Goal: Task Accomplishment & Management: Use online tool/utility

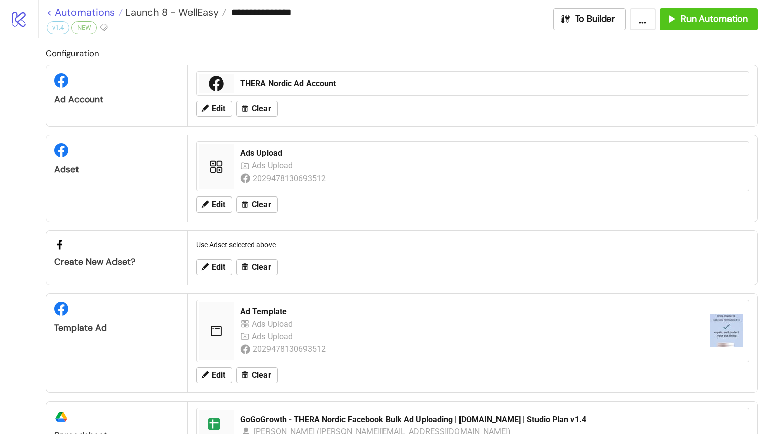
click at [52, 13] on link "< Automations" at bounding box center [85, 12] width 76 height 10
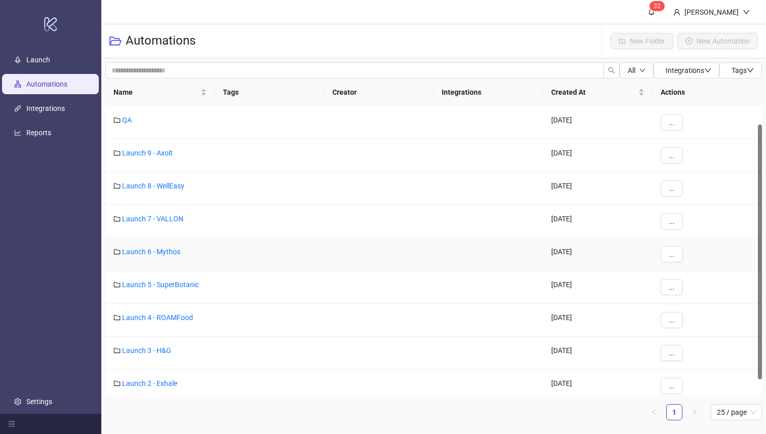
scroll to position [40, 0]
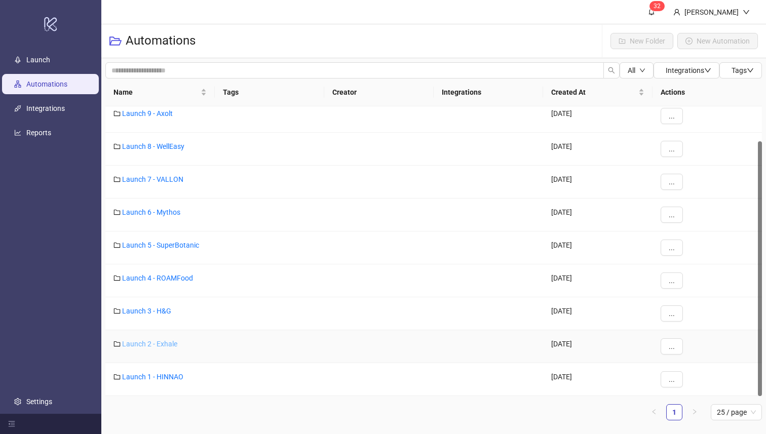
click at [167, 345] on link "Launch 2 - Exhale" at bounding box center [149, 344] width 55 height 8
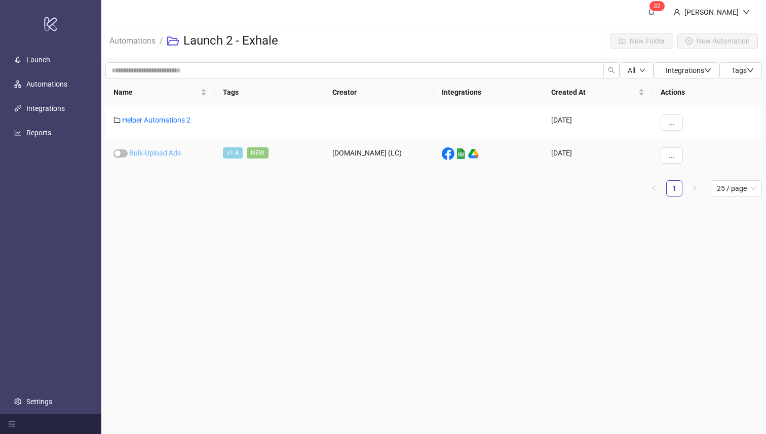
click at [158, 151] on link "Bulk-Upload Ads" at bounding box center [155, 153] width 52 height 8
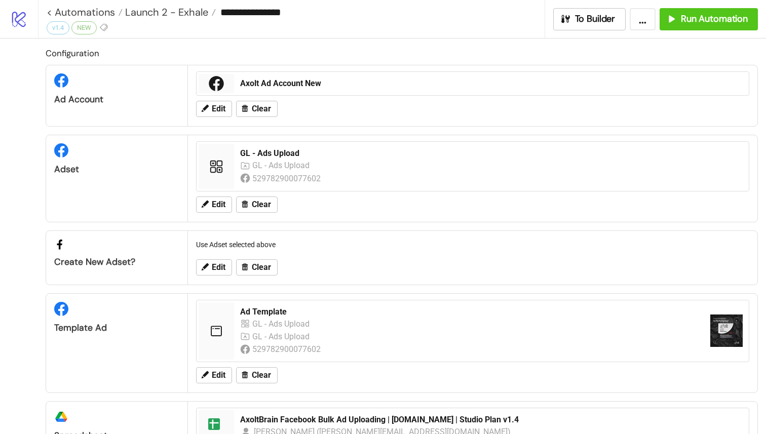
click at [45, 12] on div "**********" at bounding box center [291, 19] width 507 height 38
click at [53, 12] on link "< Automations" at bounding box center [85, 12] width 76 height 10
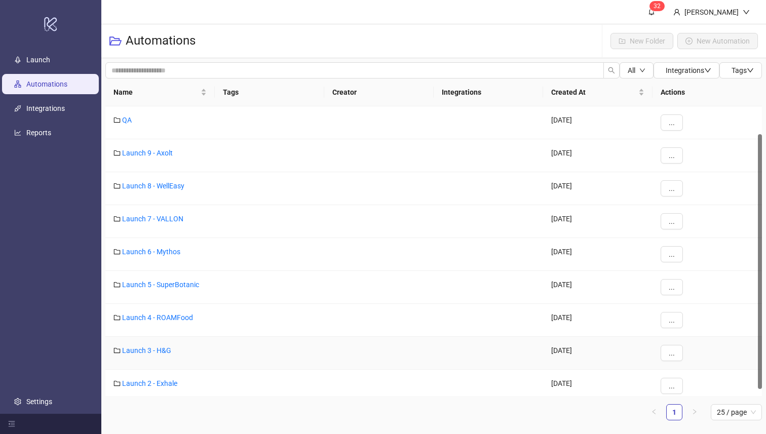
scroll to position [40, 0]
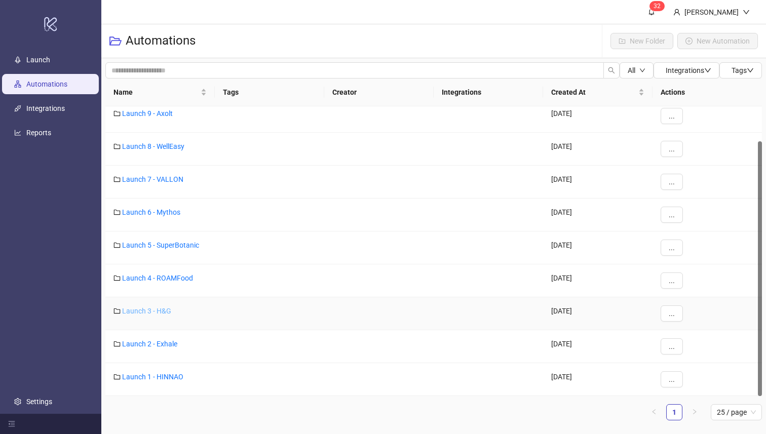
click at [163, 308] on link "Launch 3 - H&G" at bounding box center [146, 311] width 49 height 8
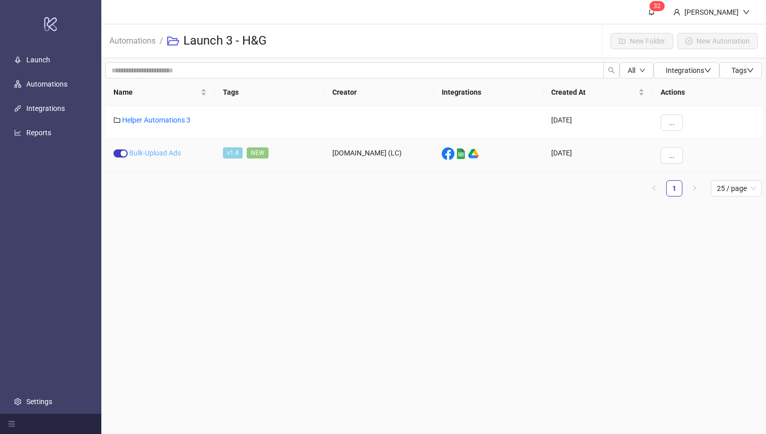
click at [149, 157] on link "Bulk-Upload Ads" at bounding box center [155, 153] width 52 height 8
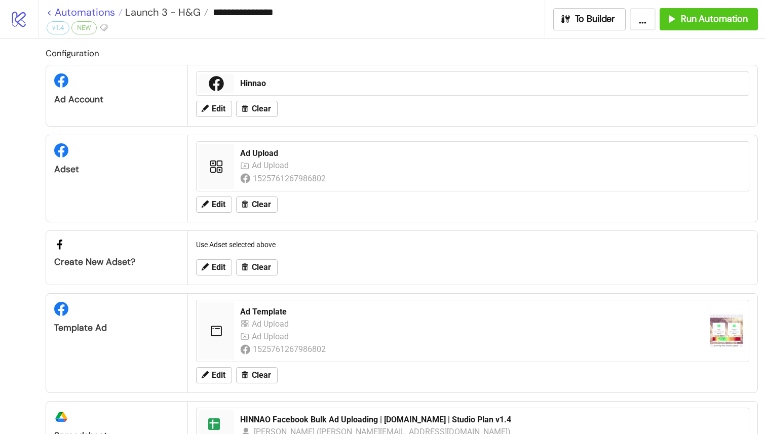
click at [49, 13] on link "< Automations" at bounding box center [85, 12] width 76 height 10
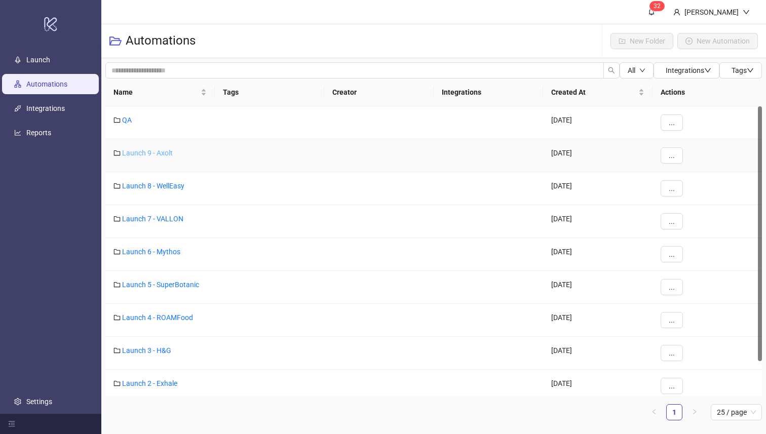
click at [159, 151] on link "Launch 9 - Axolt" at bounding box center [147, 153] width 51 height 8
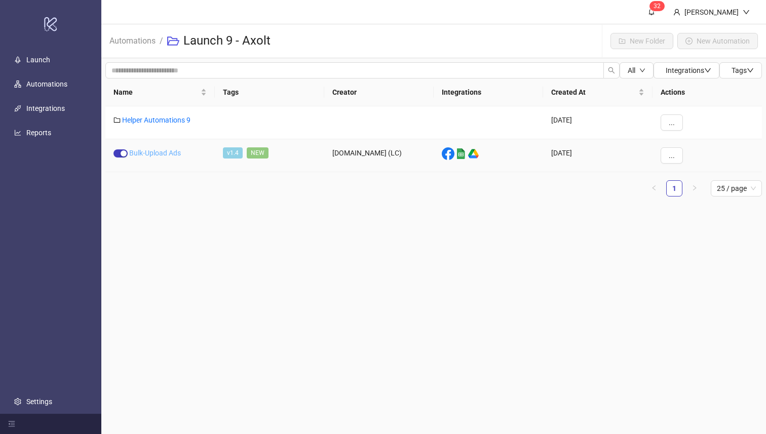
click at [162, 153] on link "Bulk-Upload Ads" at bounding box center [155, 153] width 52 height 8
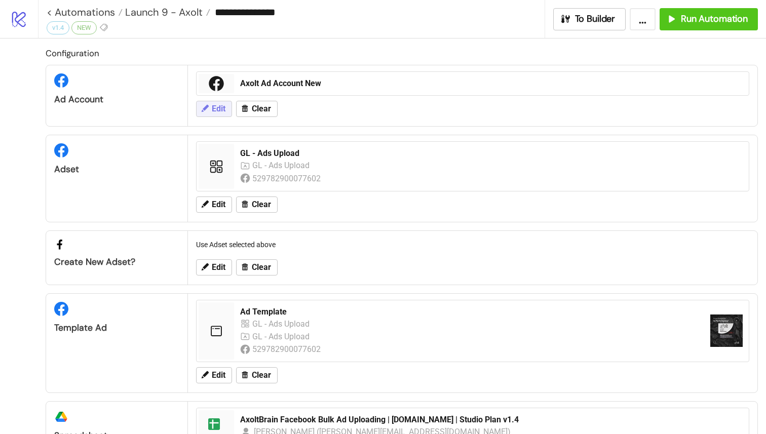
click at [214, 108] on span "Edit" at bounding box center [219, 108] width 14 height 9
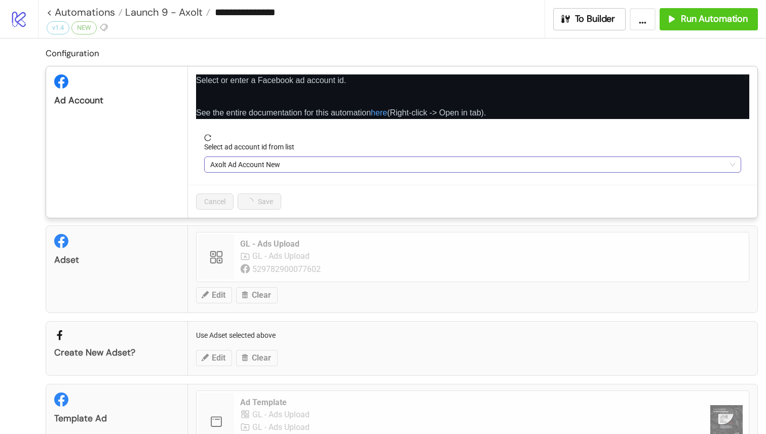
click at [234, 163] on span "Axolt Ad Account New" at bounding box center [472, 164] width 525 height 15
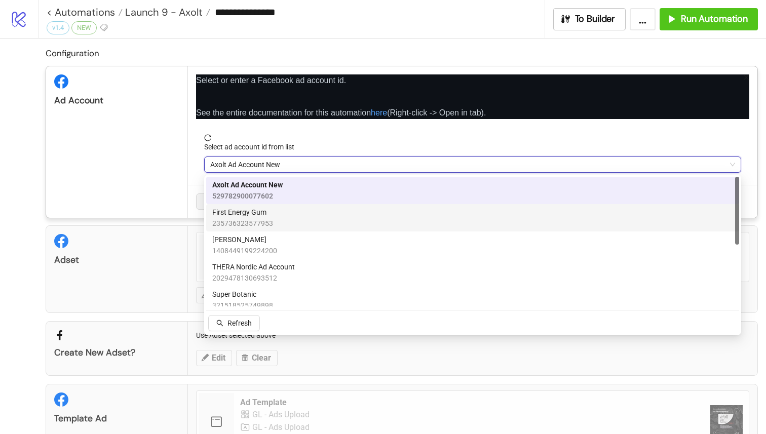
click at [33, 111] on div "Configuration Ad Account Select or enter a Facebook ad account id. See the enti…" at bounding box center [383, 311] width 766 height 544
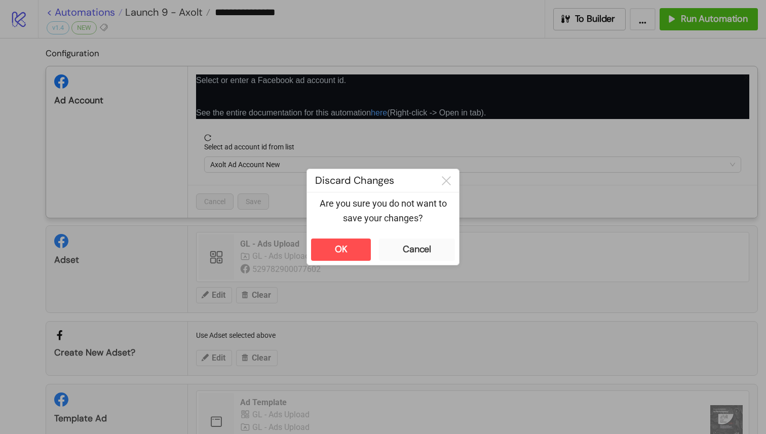
click at [50, 11] on div "**********" at bounding box center [383, 217] width 766 height 434
click at [367, 260] on button "OK" at bounding box center [341, 250] width 60 height 22
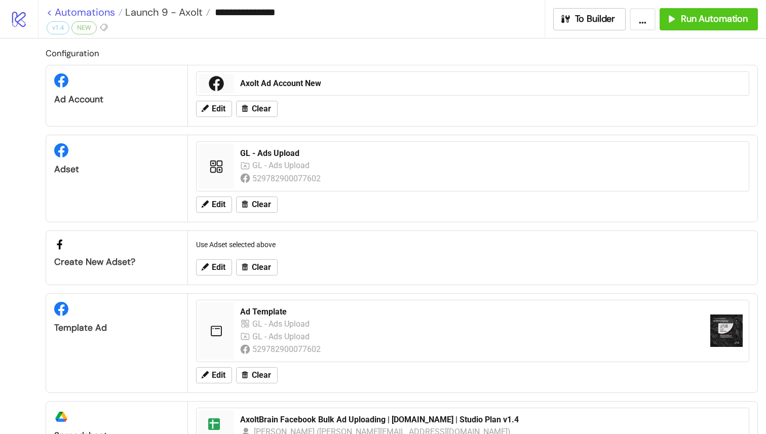
click at [51, 14] on link "< Automations" at bounding box center [85, 12] width 76 height 10
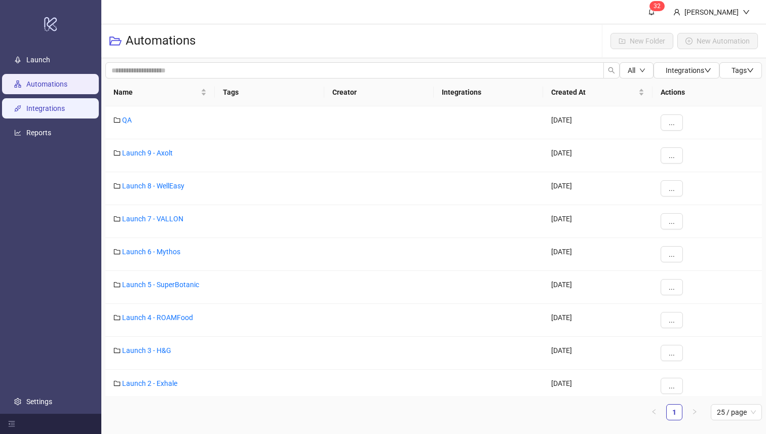
click at [60, 105] on link "Integrations" at bounding box center [45, 109] width 39 height 8
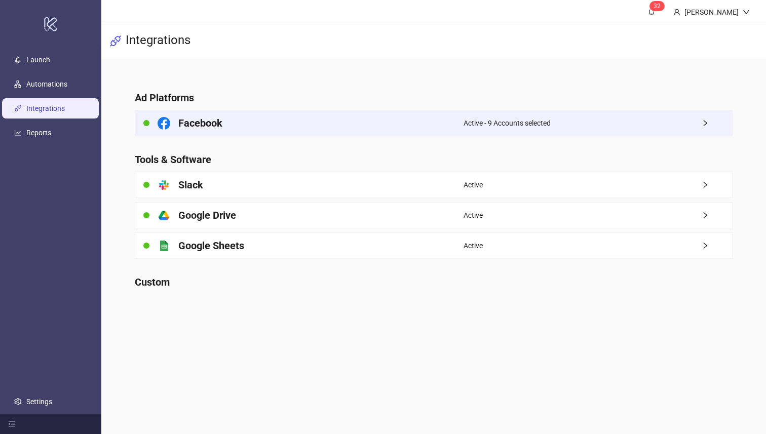
click at [221, 125] on h4 "Facebook" at bounding box center [200, 123] width 44 height 14
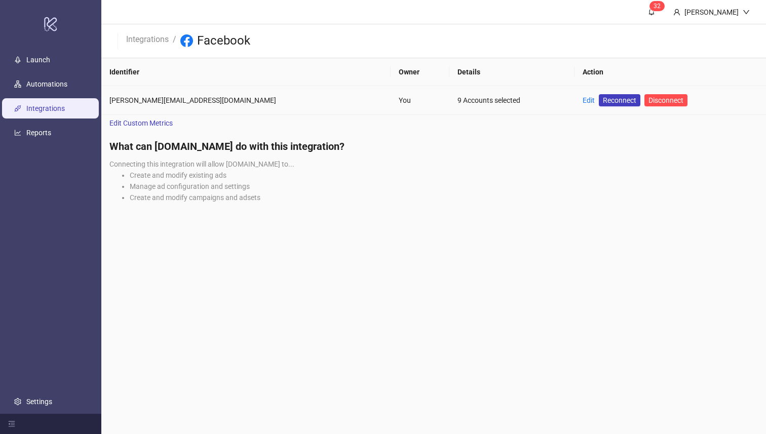
click at [583, 101] on div "Edit Reconnect Disconnect" at bounding box center [635, 100] width 105 height 12
click at [583, 101] on link "Edit" at bounding box center [589, 100] width 12 height 8
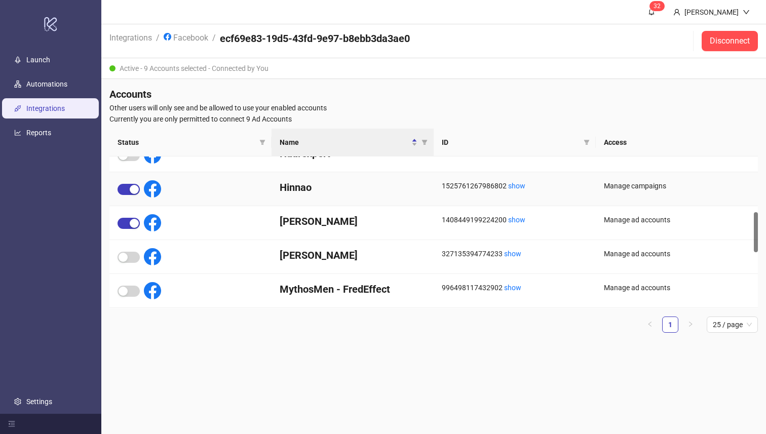
scroll to position [261, 0]
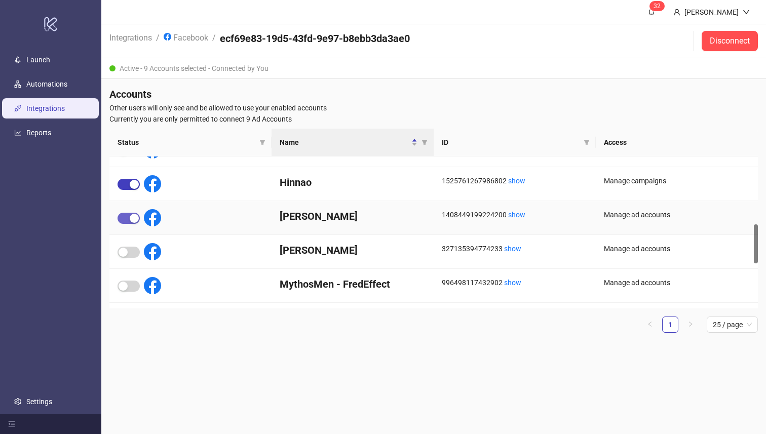
click at [132, 214] on div "button" at bounding box center [134, 218] width 9 height 9
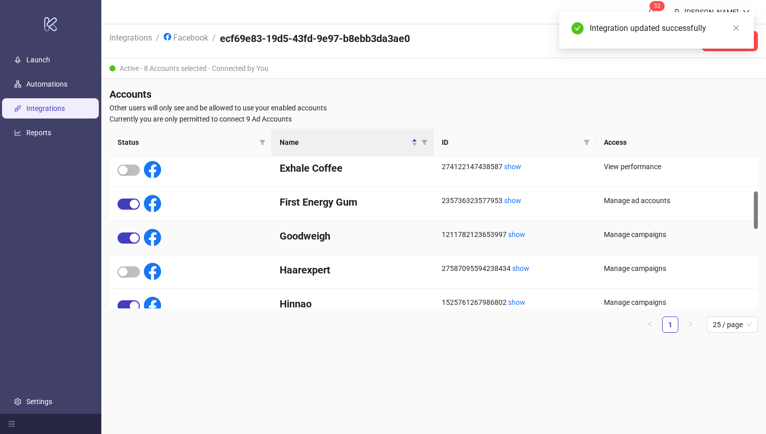
scroll to position [0, 0]
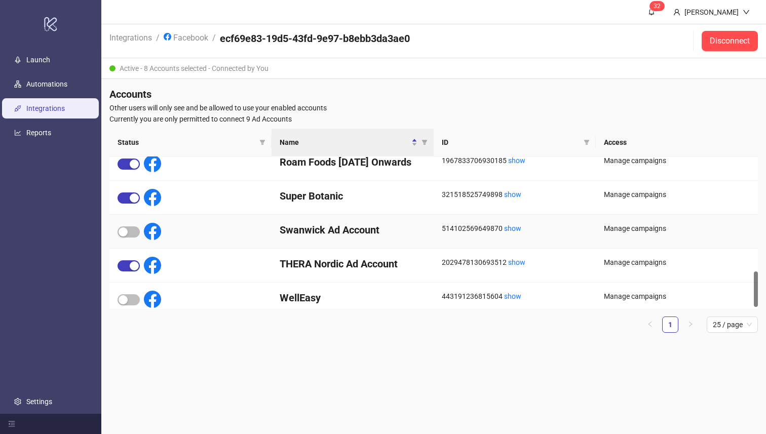
scroll to position [493, 0]
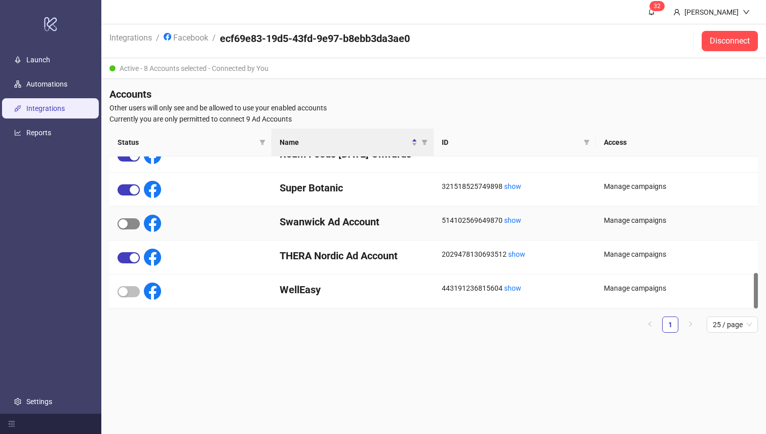
click at [127, 224] on div "button" at bounding box center [123, 223] width 9 height 9
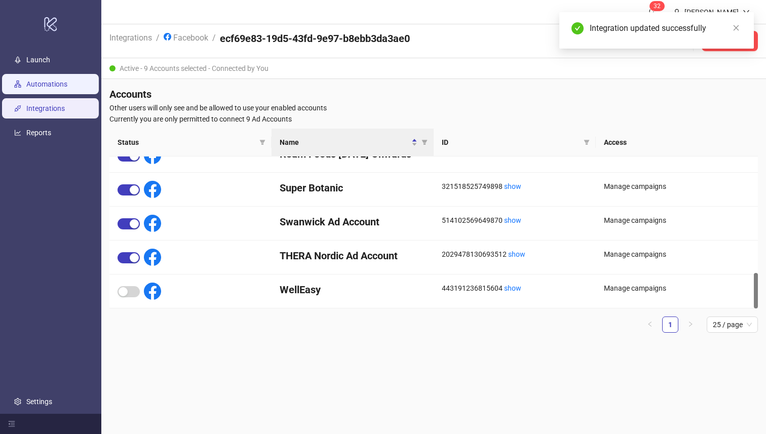
click at [57, 81] on link "Automations" at bounding box center [46, 85] width 41 height 8
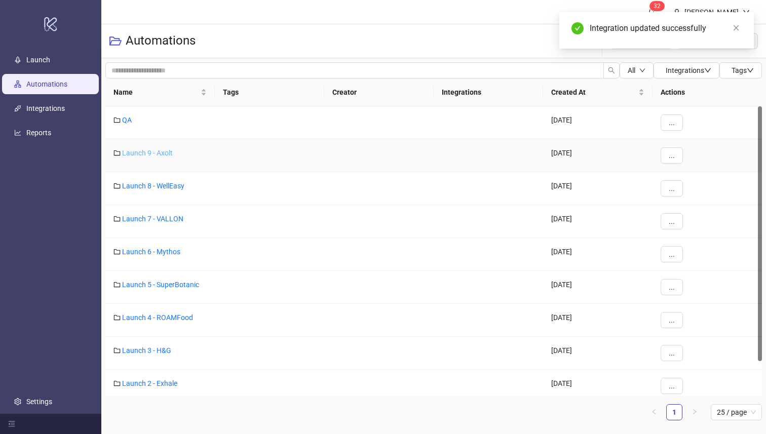
click at [143, 155] on link "Launch 9 - Axolt" at bounding box center [147, 153] width 51 height 8
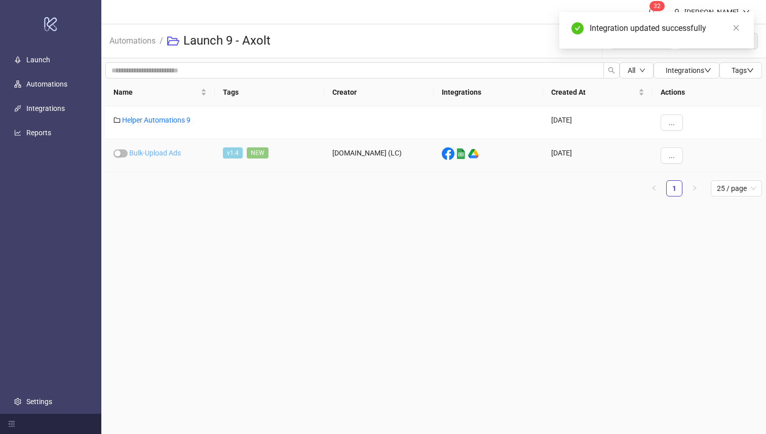
click at [166, 152] on link "Bulk-Upload Ads" at bounding box center [155, 153] width 52 height 8
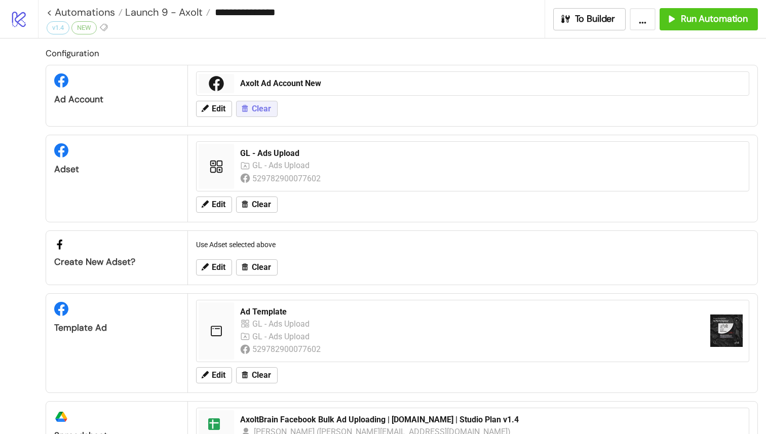
click at [248, 106] on icon at bounding box center [245, 108] width 6 height 7
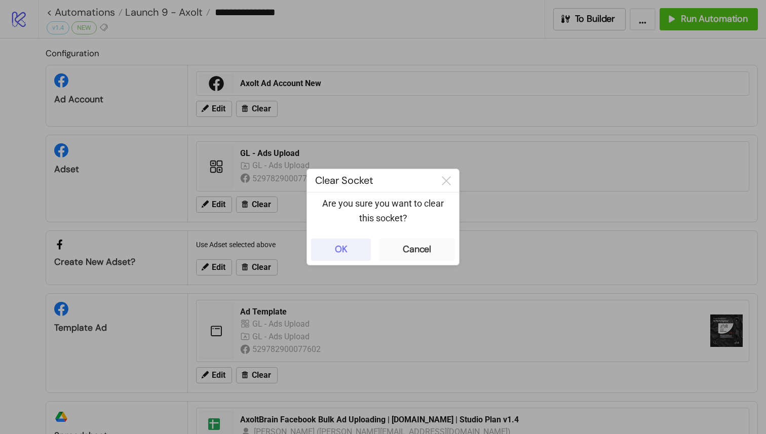
click at [333, 256] on button "OK" at bounding box center [341, 250] width 60 height 22
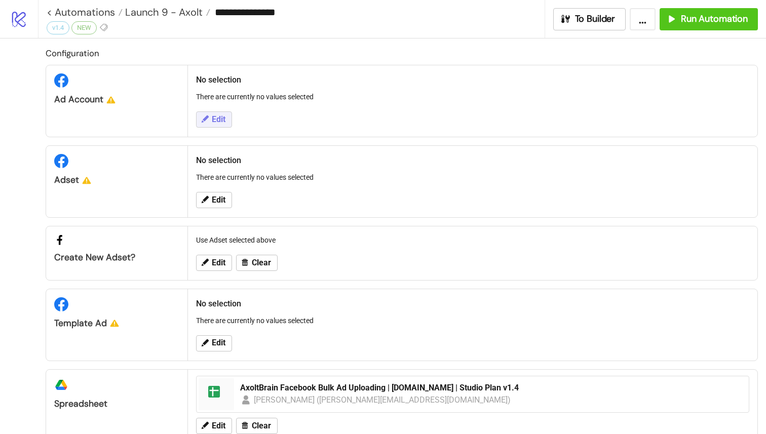
click at [215, 120] on span "Edit" at bounding box center [219, 119] width 14 height 9
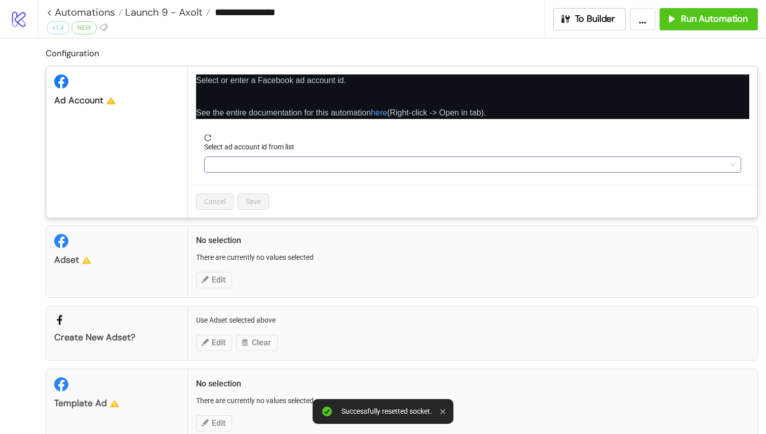
click at [284, 168] on input "Select ad account id from list" at bounding box center [468, 164] width 516 height 15
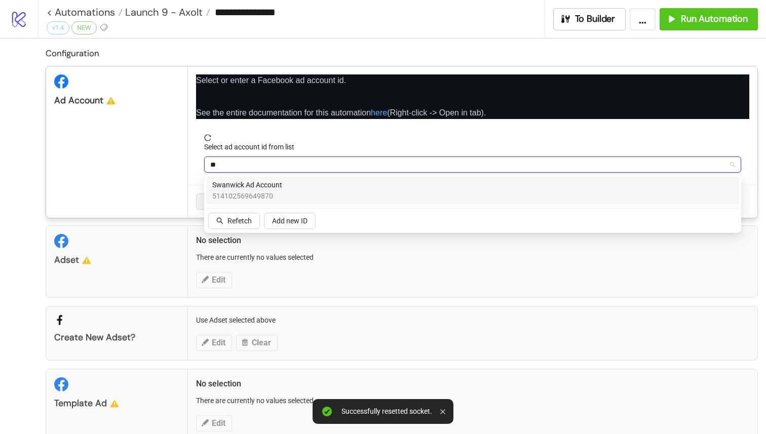
type input "***"
click at [291, 189] on div "Swanwick Ad Account 514102569649870" at bounding box center [472, 190] width 521 height 22
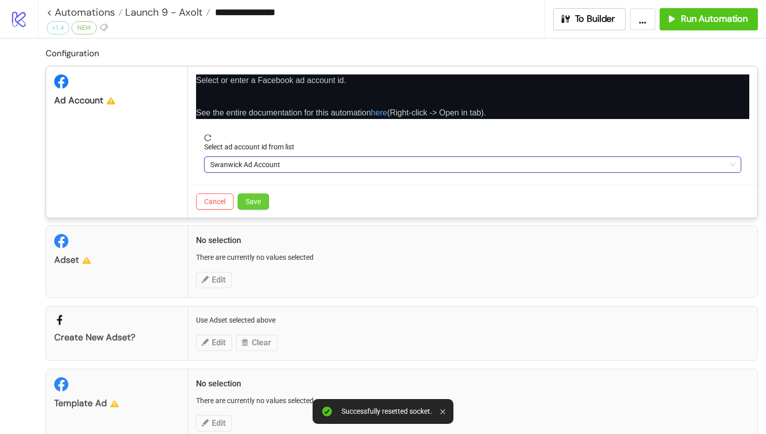
click at [263, 202] on button "Save" at bounding box center [253, 202] width 31 height 16
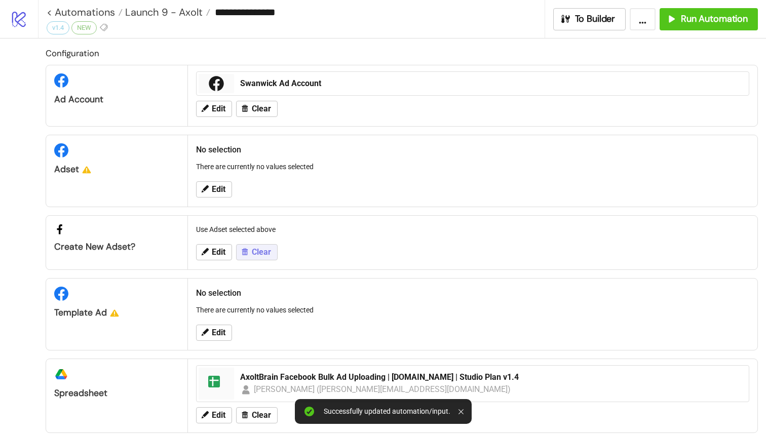
scroll to position [20, 0]
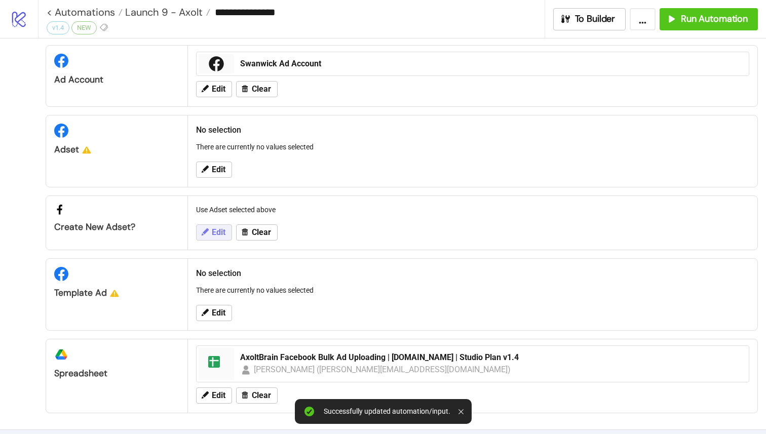
click at [216, 238] on button "Edit" at bounding box center [214, 232] width 36 height 16
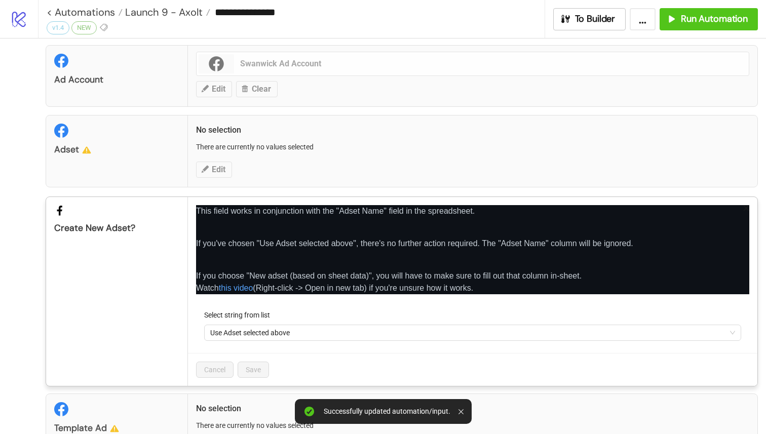
click at [746, 207] on icon "close" at bounding box center [746, 208] width 7 height 7
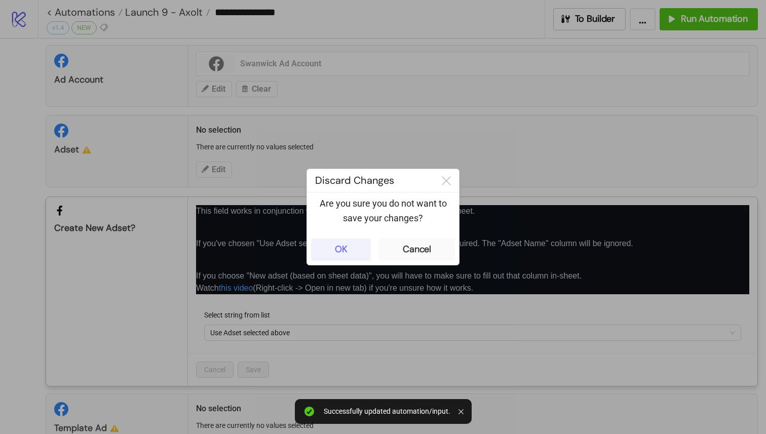
click at [352, 252] on button "OK" at bounding box center [341, 250] width 60 height 22
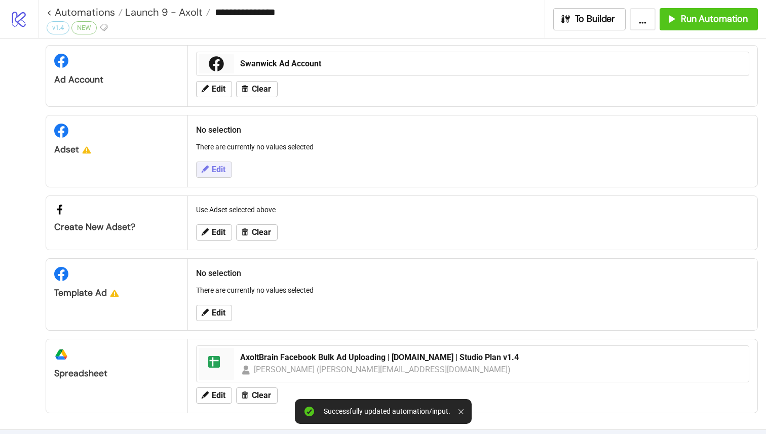
click at [223, 170] on span "Edit" at bounding box center [219, 169] width 14 height 9
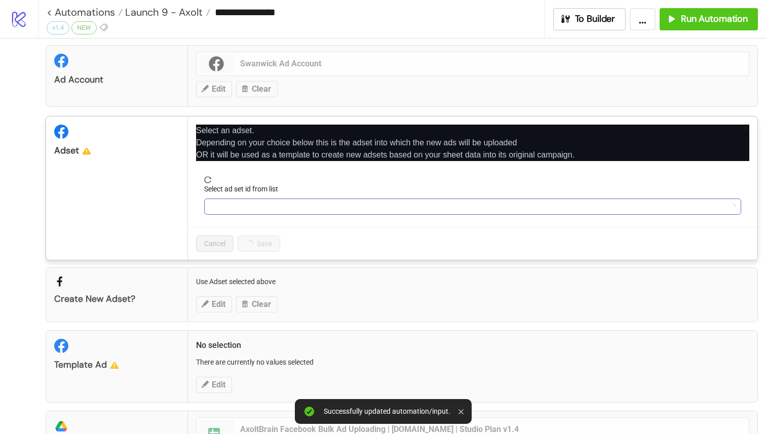
click at [314, 204] on input "Select ad set id from list" at bounding box center [468, 206] width 516 height 15
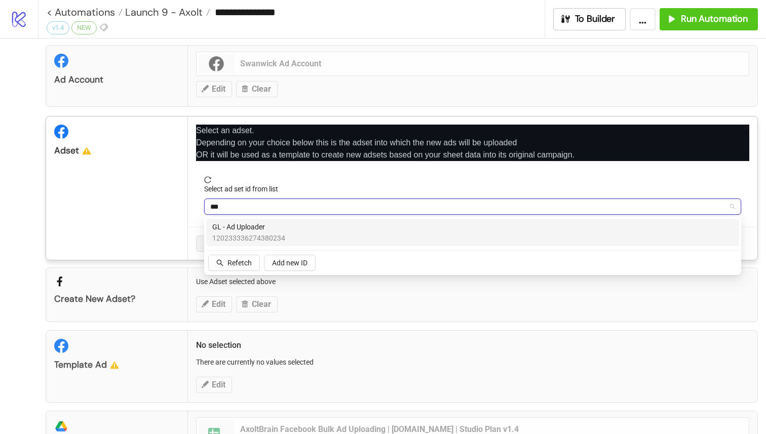
type input "****"
click at [278, 237] on span "120233336274380234" at bounding box center [248, 238] width 73 height 11
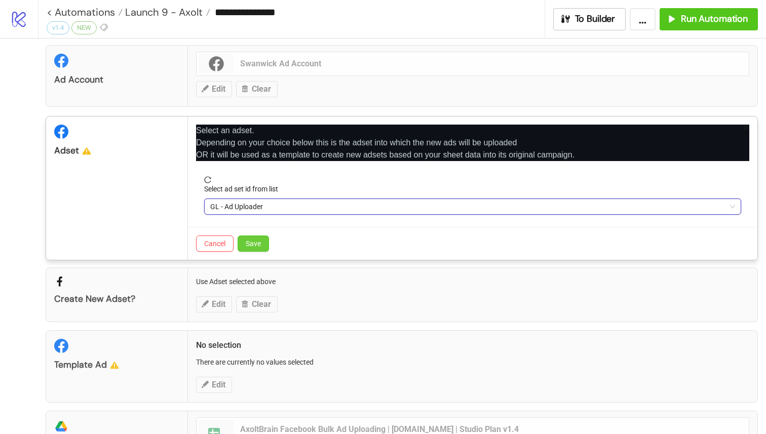
click at [262, 243] on button "Save" at bounding box center [253, 244] width 31 height 16
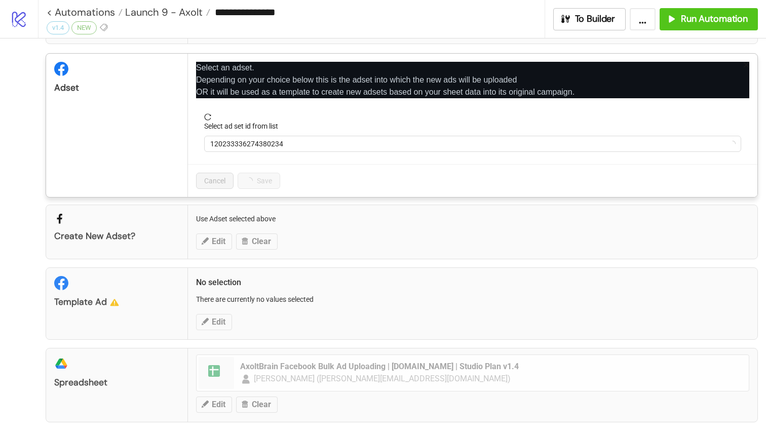
scroll to position [84, 0]
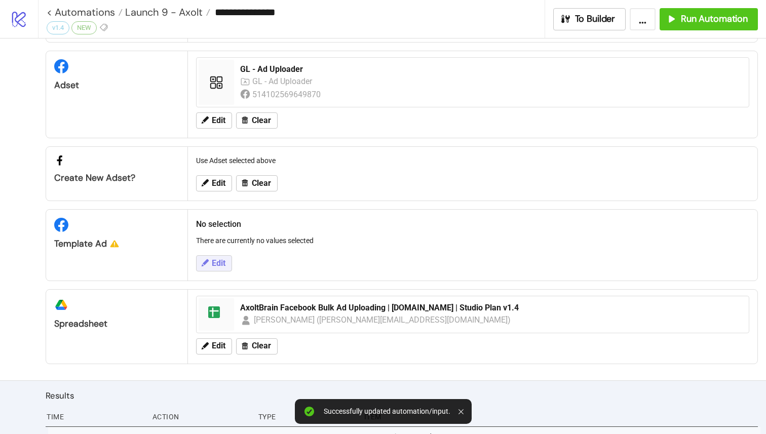
click at [219, 267] on span "Edit" at bounding box center [219, 263] width 14 height 9
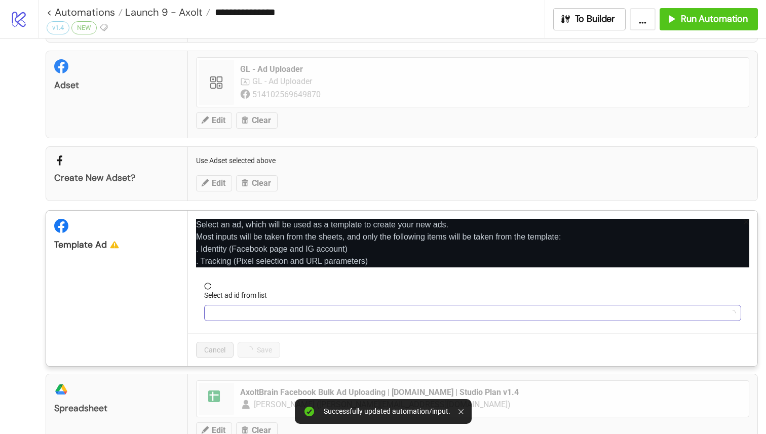
click at [238, 313] on input "Select ad id from list" at bounding box center [468, 313] width 516 height 15
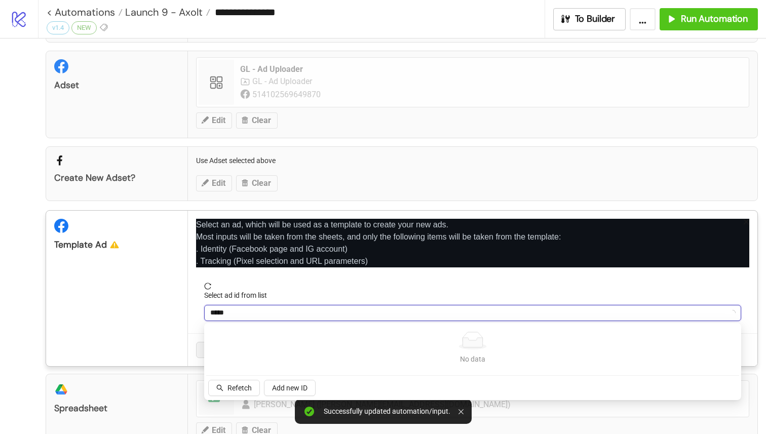
type input "******"
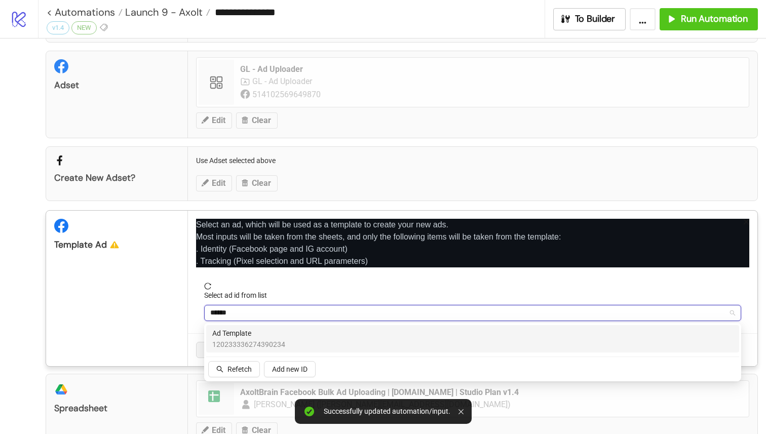
click at [255, 339] on span "120233336274390234" at bounding box center [248, 344] width 73 height 11
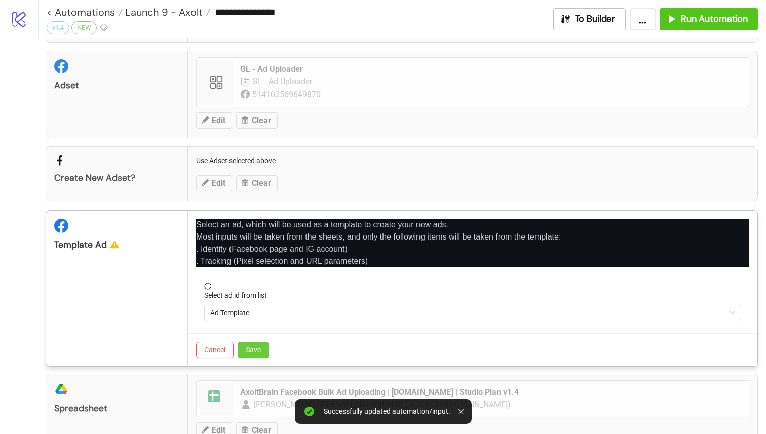
click at [258, 352] on span "Save" at bounding box center [253, 350] width 15 height 8
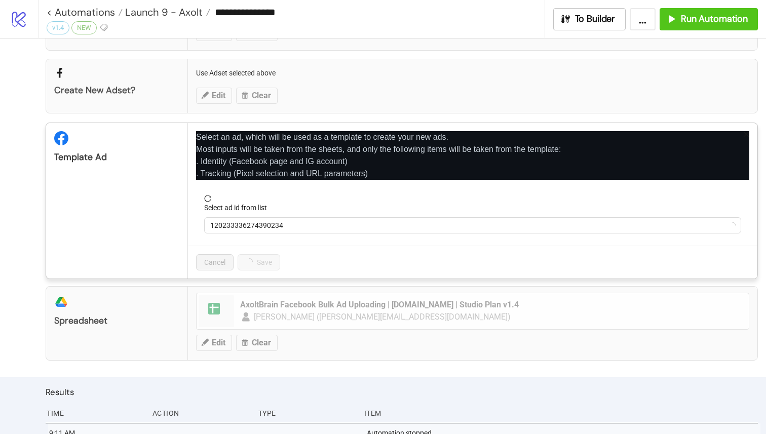
scroll to position [152, 0]
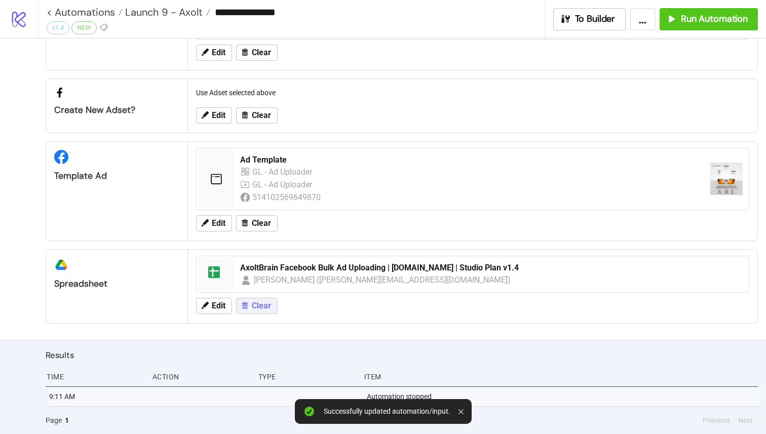
click at [250, 308] on button "Clear" at bounding box center [257, 306] width 42 height 16
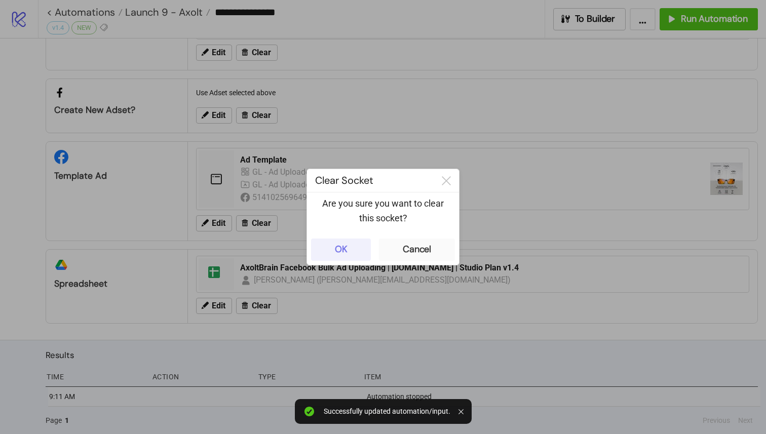
click at [361, 254] on button "OK" at bounding box center [341, 250] width 60 height 22
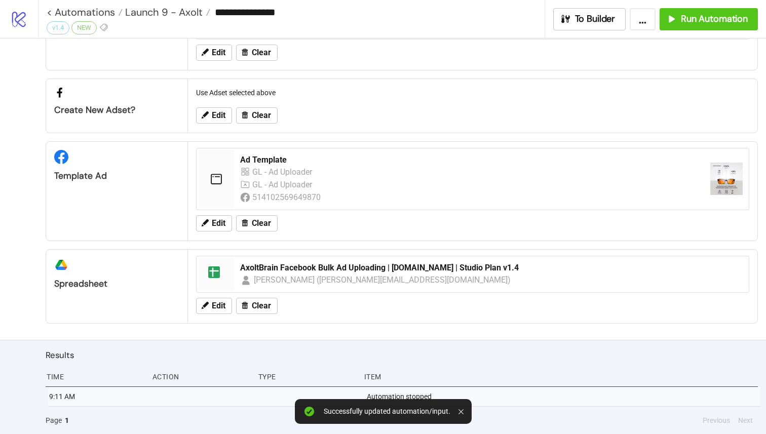
scroll to position [149, 0]
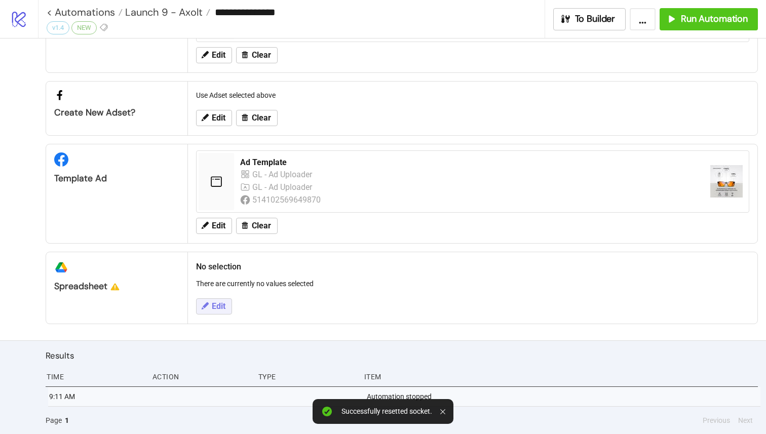
click at [228, 304] on button "Edit" at bounding box center [214, 306] width 36 height 16
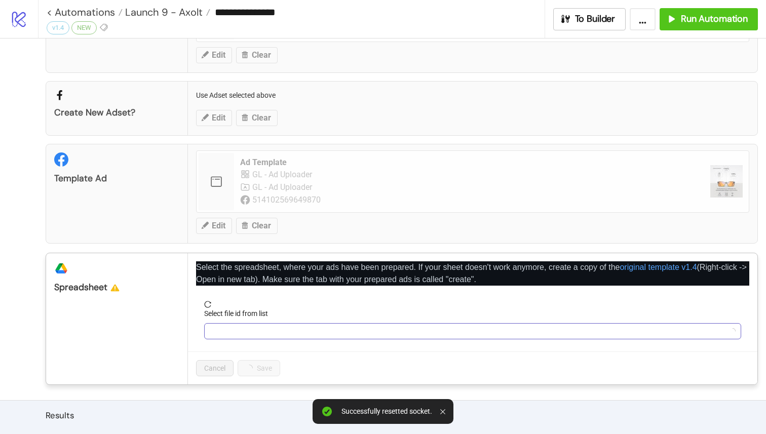
click at [237, 331] on input "Select file id from list" at bounding box center [468, 331] width 516 height 15
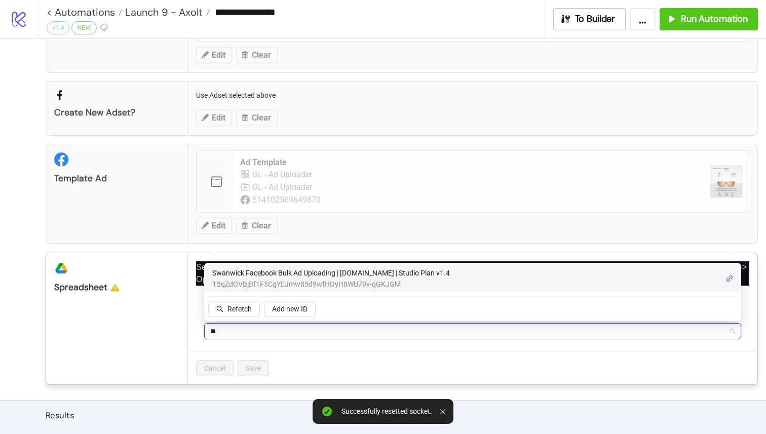
type input "***"
click at [295, 281] on span "1BqZdOVBjBf1F5CgYEJmw85d9wfHOyH8WU79v-qGKJGM" at bounding box center [331, 284] width 238 height 11
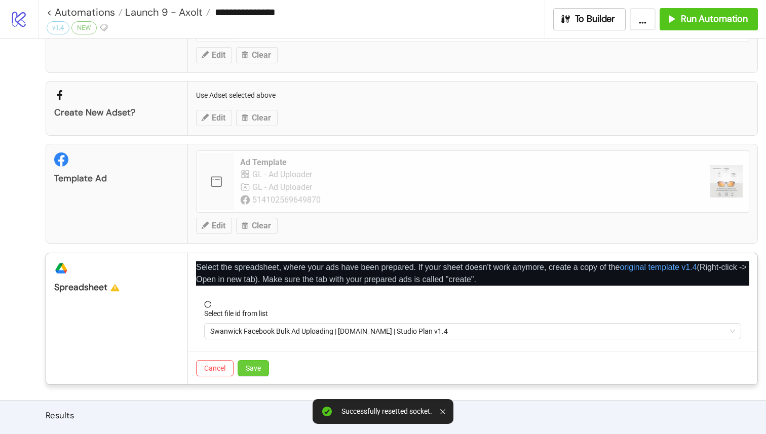
click at [248, 374] on button "Save" at bounding box center [253, 368] width 31 height 16
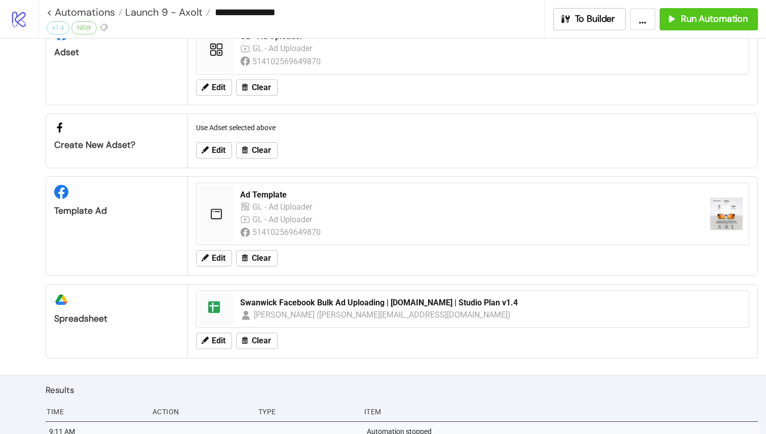
scroll to position [131, 0]
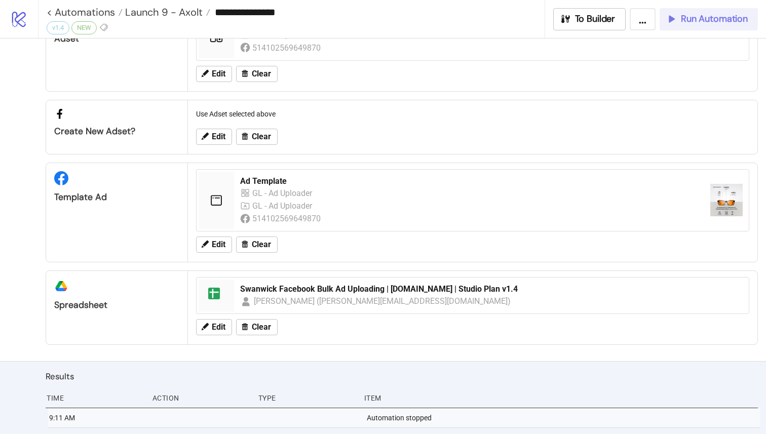
click at [690, 18] on span "Run Automation" at bounding box center [714, 19] width 67 height 12
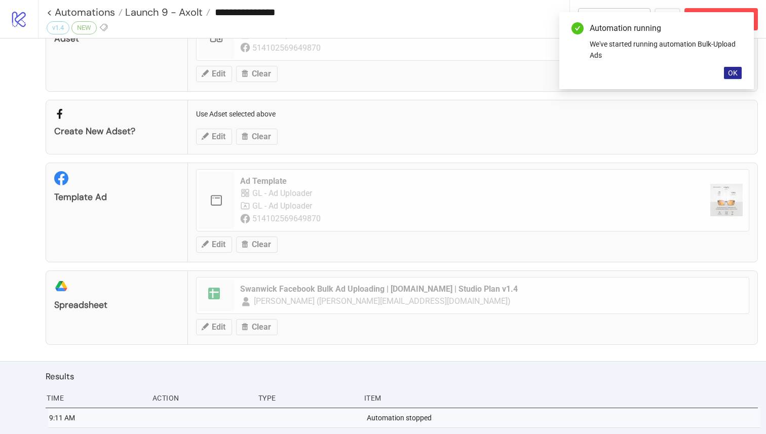
click at [734, 73] on span "OK" at bounding box center [733, 73] width 10 height 8
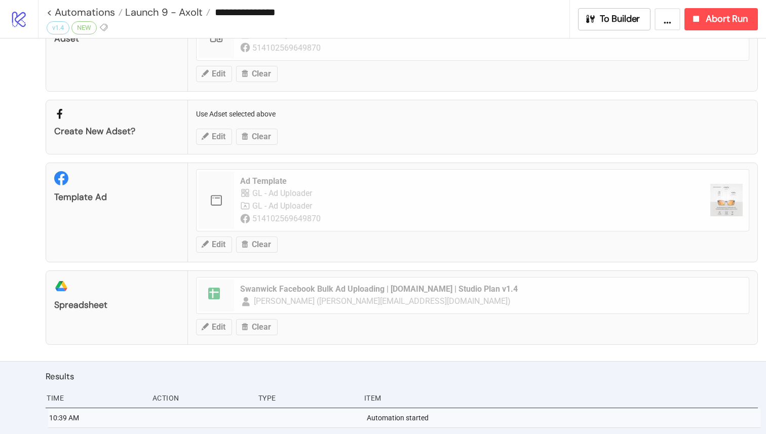
scroll to position [172, 0]
